Goal: Information Seeking & Learning: Learn about a topic

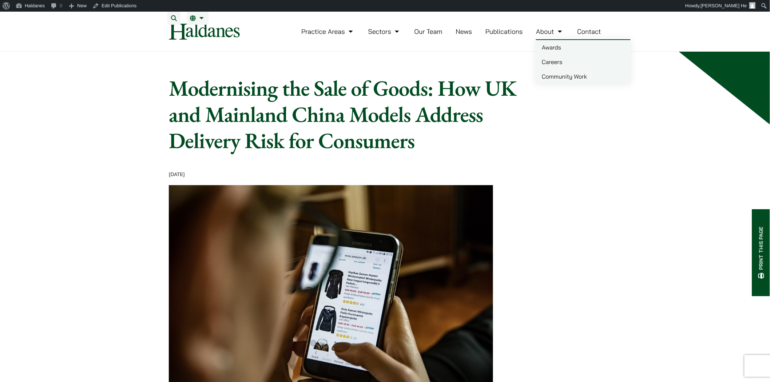
click at [381, 36] on link "News" at bounding box center [464, 31] width 16 height 8
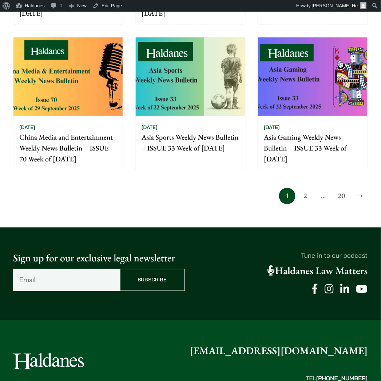
scroll to position [469, 0]
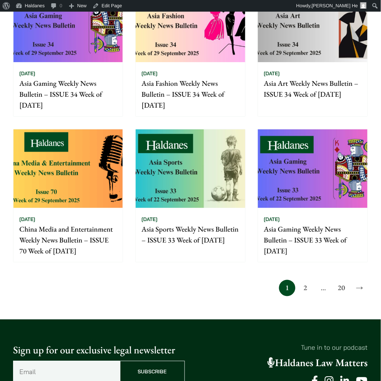
click at [343, 290] on link "20" at bounding box center [341, 288] width 16 height 16
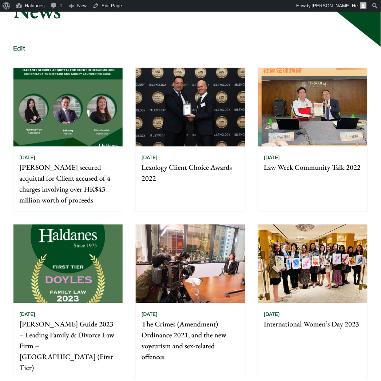
scroll to position [242, 0]
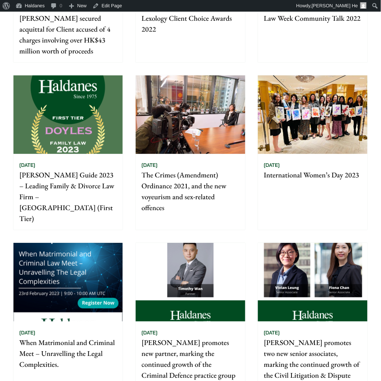
click at [339, 189] on div "17/04/2023 International Women’s Day 2023" at bounding box center [312, 192] width 109 height 76
